Goal: Task Accomplishment & Management: Use online tool/utility

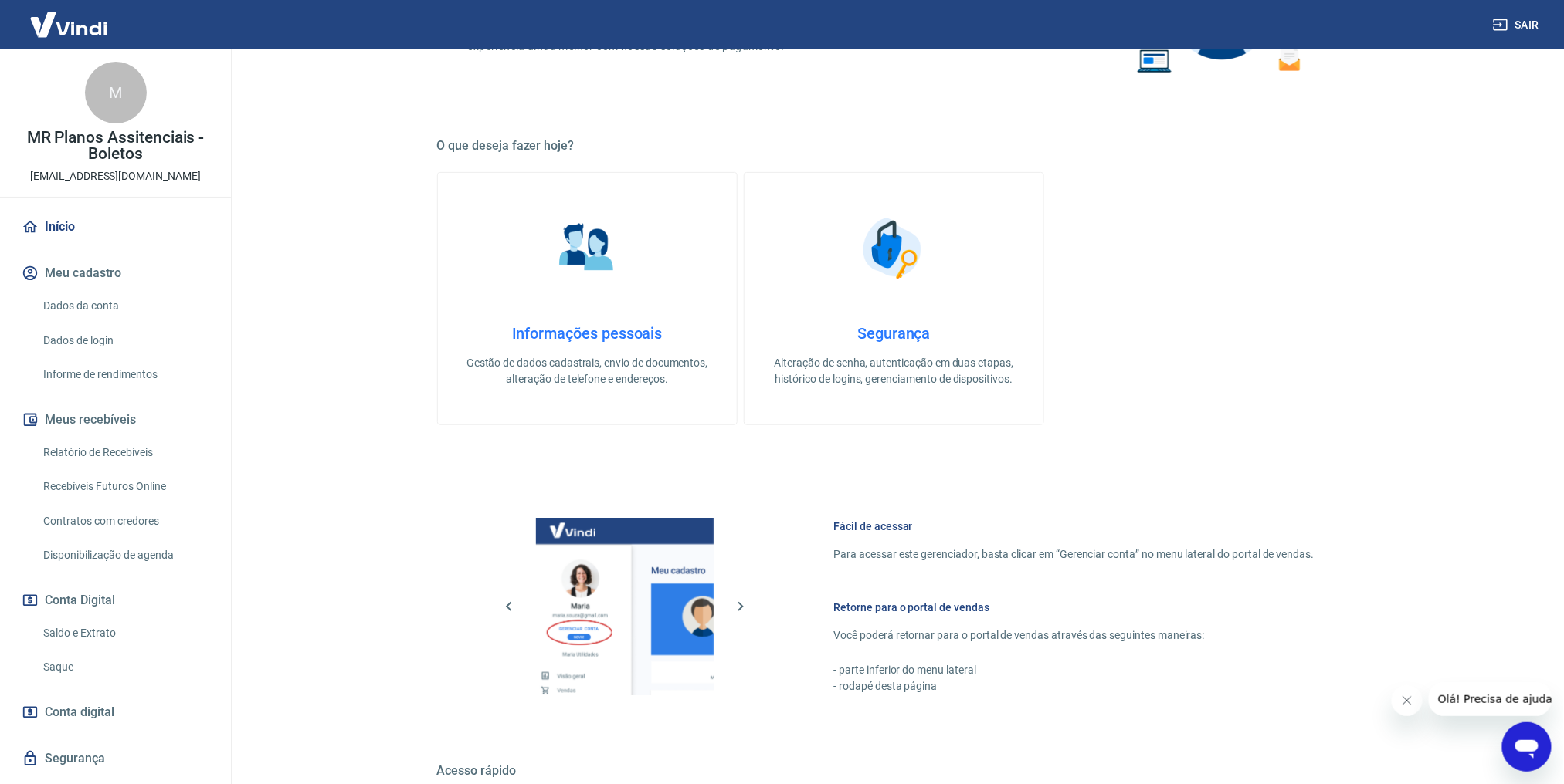
scroll to position [418, 0]
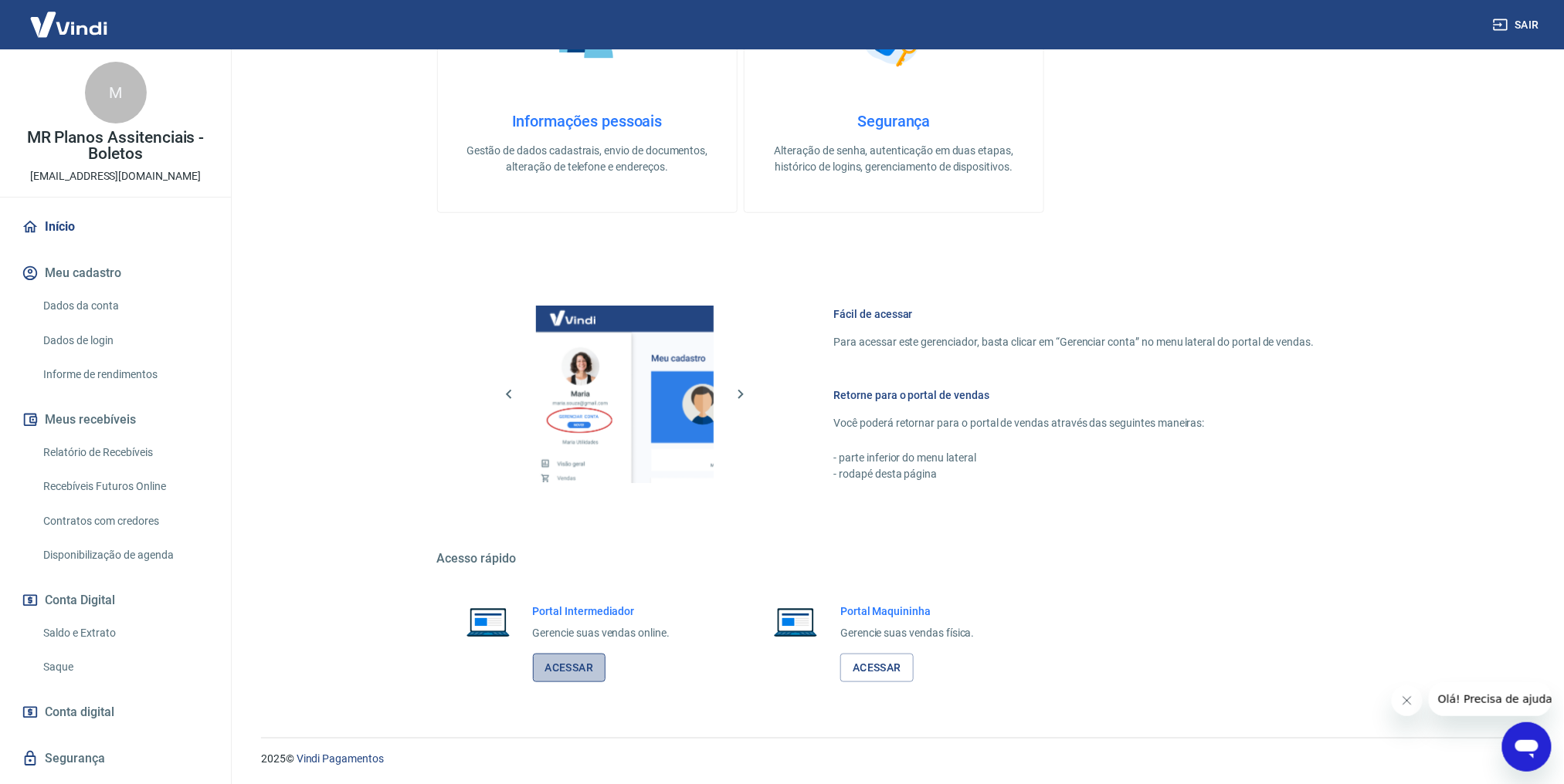
click at [566, 676] on link "Acessar" at bounding box center [570, 668] width 74 height 29
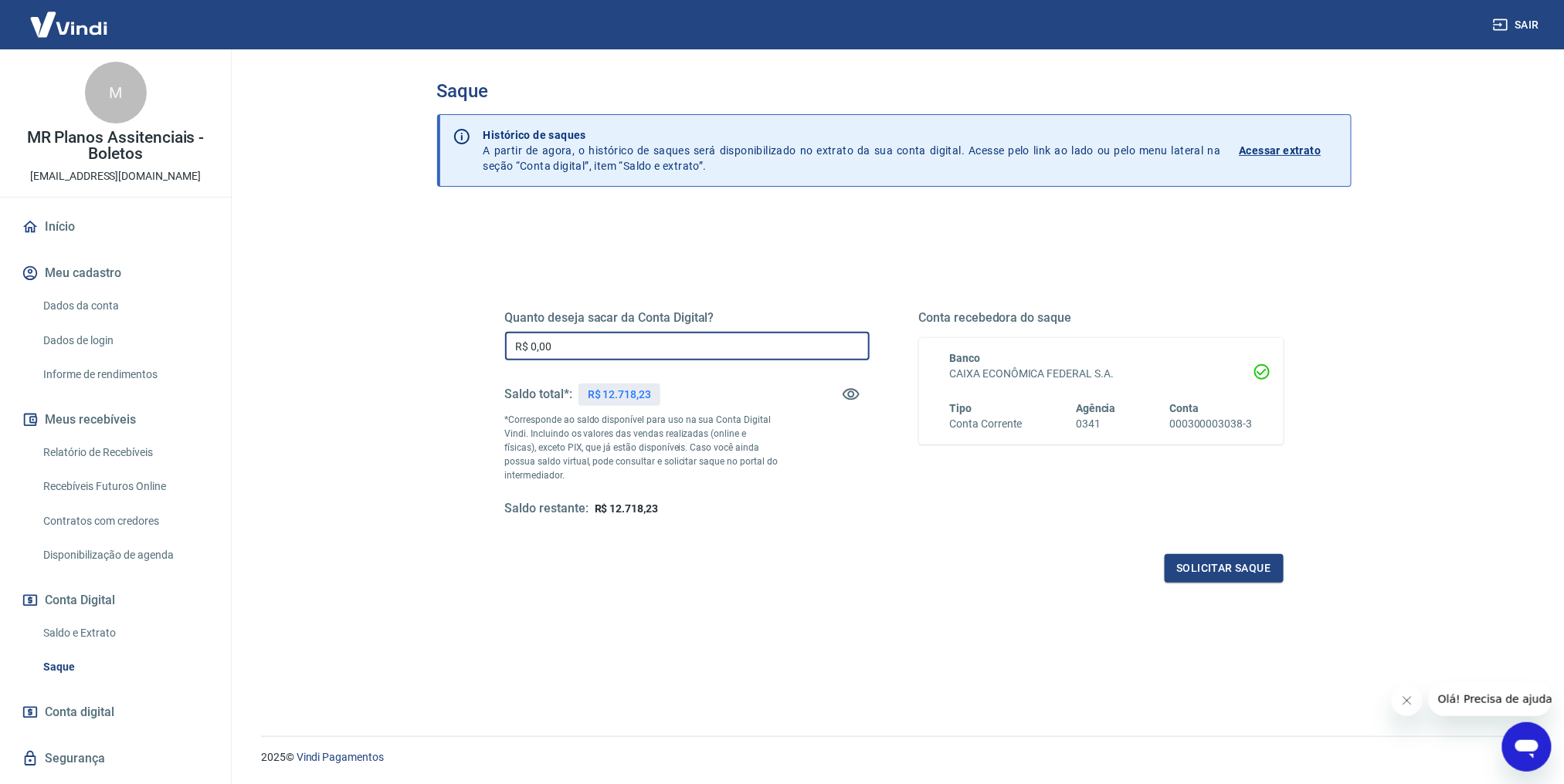
click at [589, 354] on input "R$ 0,00" at bounding box center [688, 346] width 364 height 29
type input "R$ 12.718,23"
click at [1203, 569] on button "Solicitar saque" at bounding box center [1224, 568] width 119 height 29
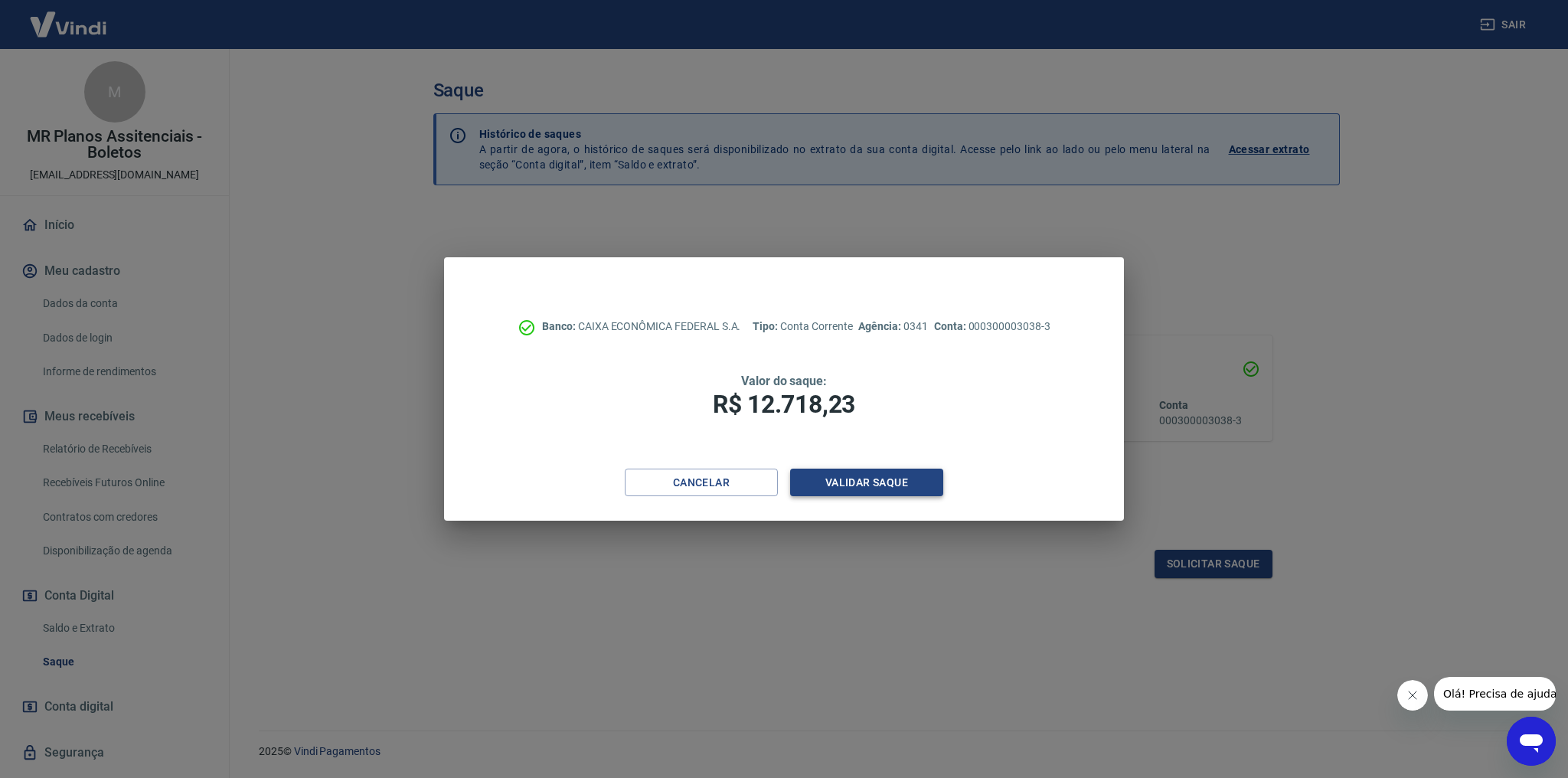
click at [887, 478] on button "Validar saque" at bounding box center [866, 483] width 153 height 29
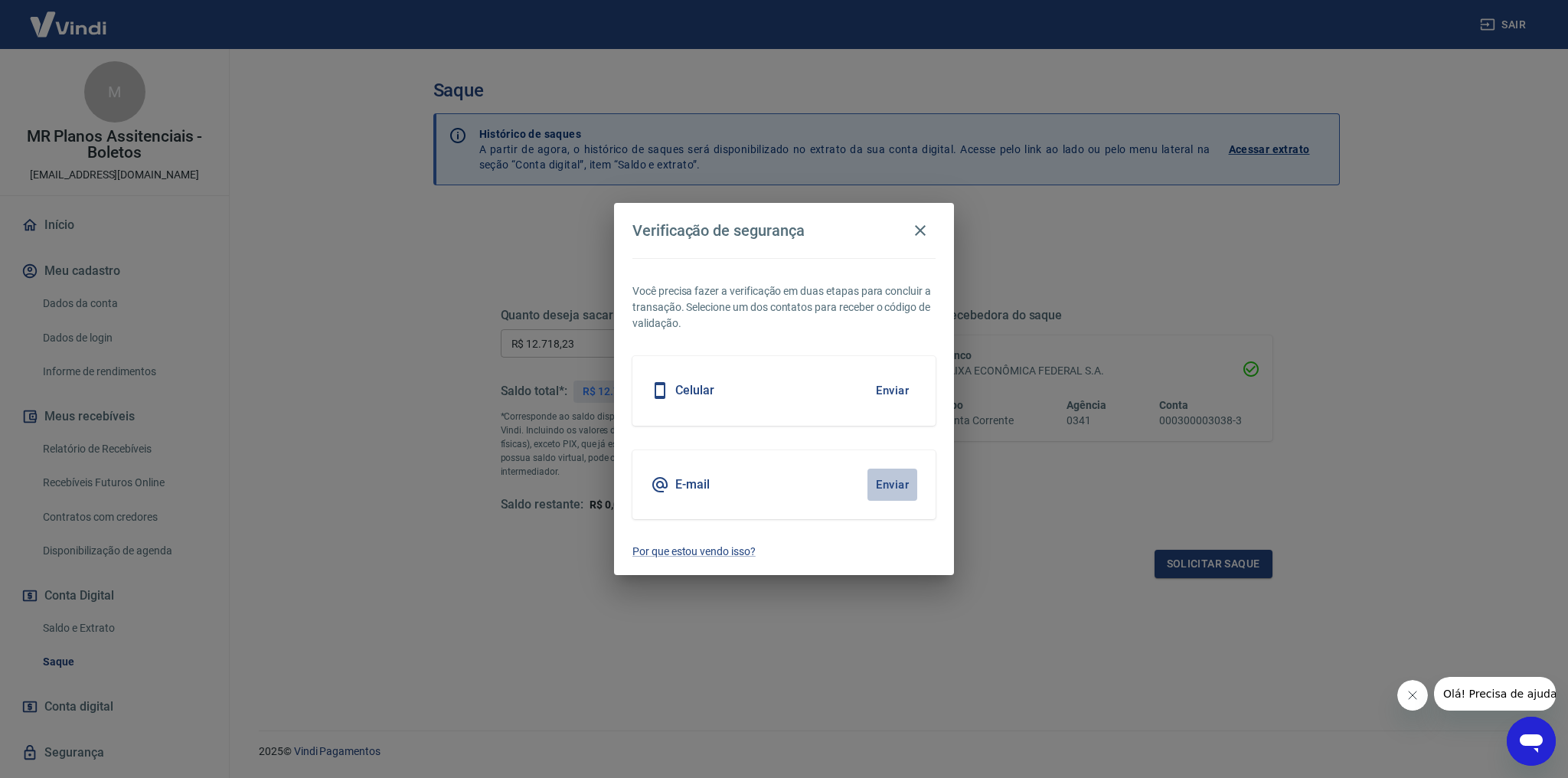
click at [886, 479] on button "Enviar" at bounding box center [892, 485] width 49 height 32
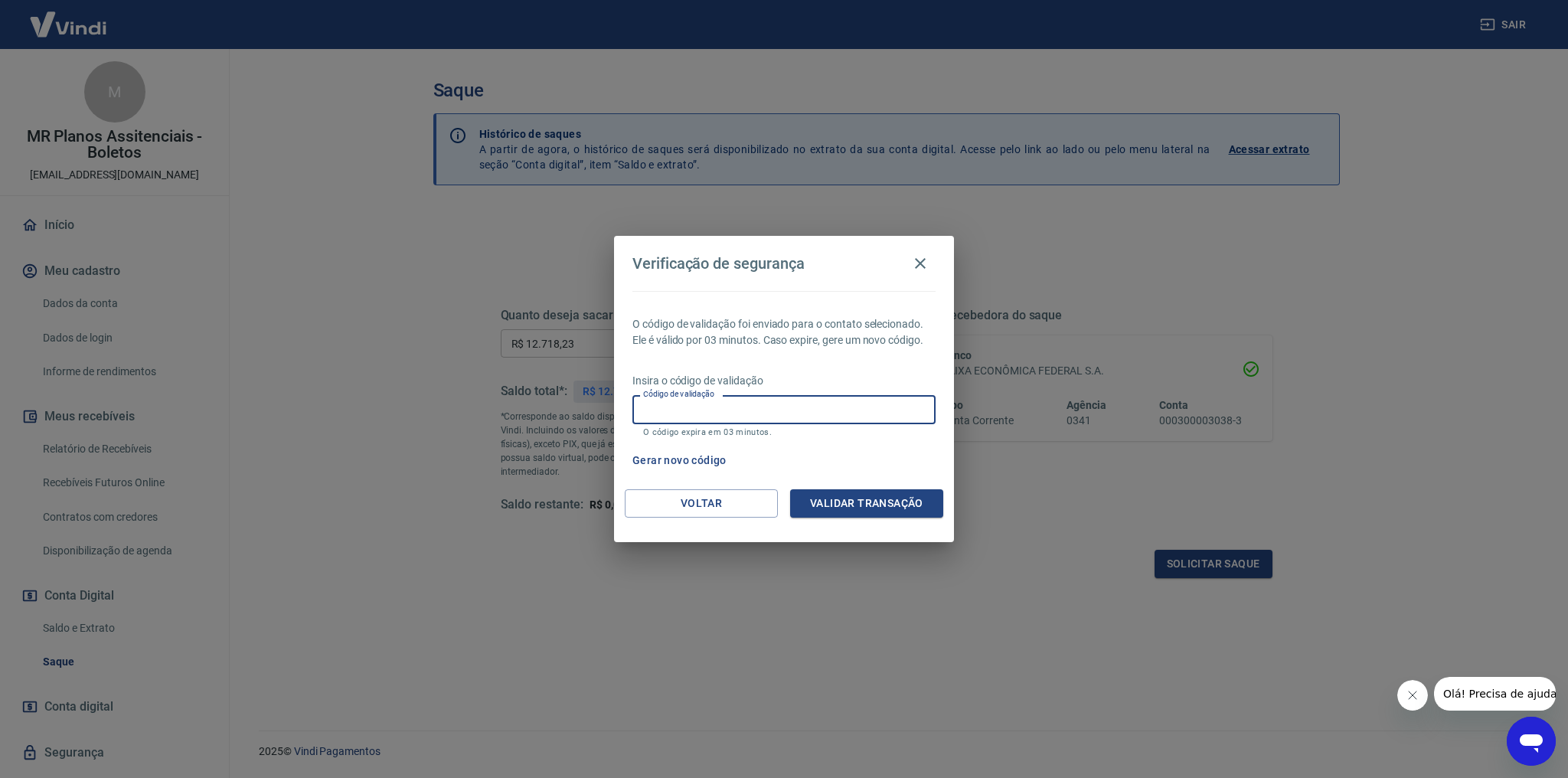
click at [816, 401] on input "Código de validação" at bounding box center [784, 410] width 303 height 29
type input "707591"
click at [826, 518] on div "Voltar Validar transação" at bounding box center [784, 516] width 340 height 53
click at [838, 499] on button "Validar transação" at bounding box center [866, 504] width 153 height 29
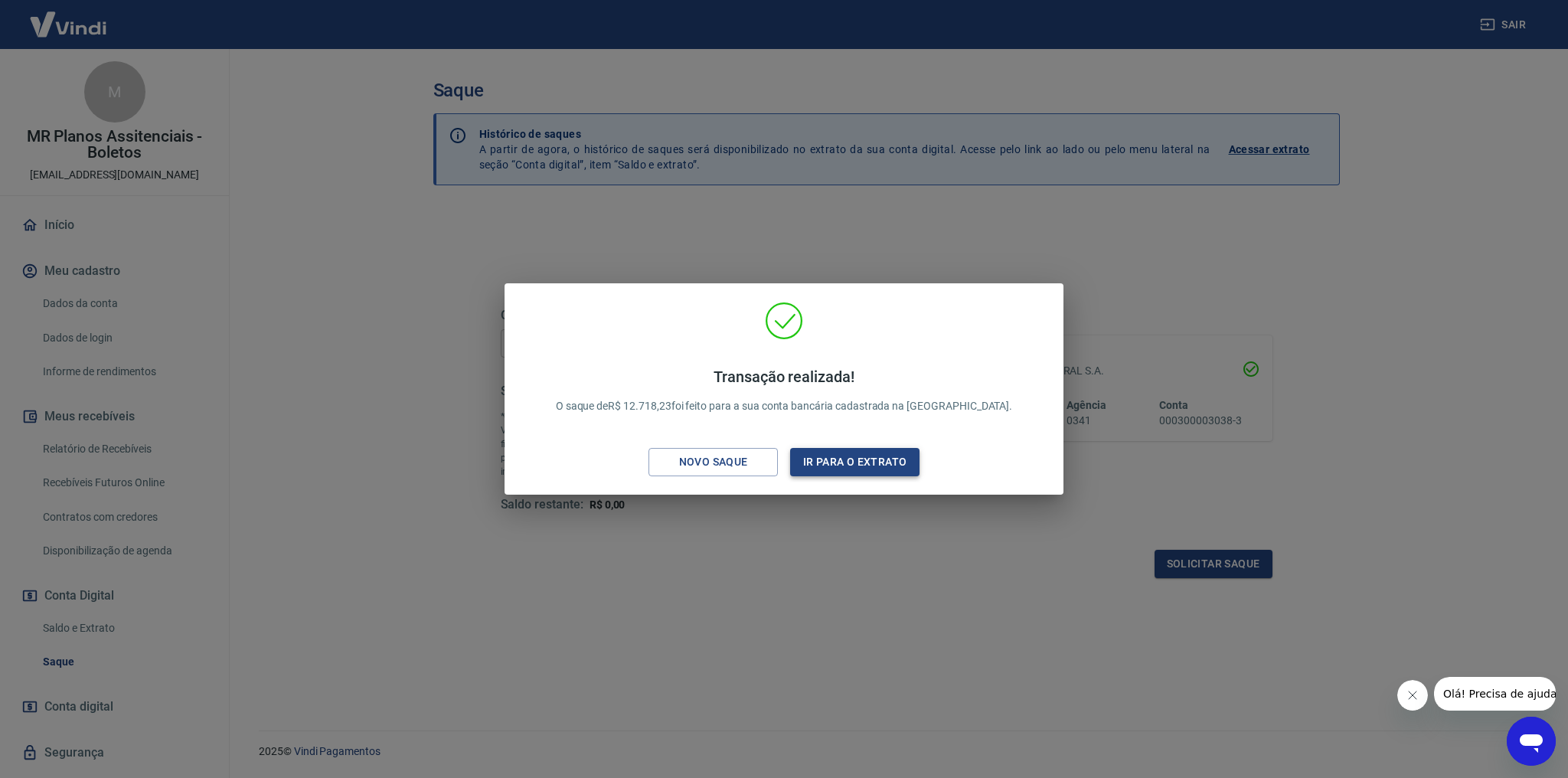
click at [903, 473] on button "Ir para o extrato" at bounding box center [855, 462] width 129 height 29
